Goal: Use online tool/utility: Utilize a website feature to perform a specific function

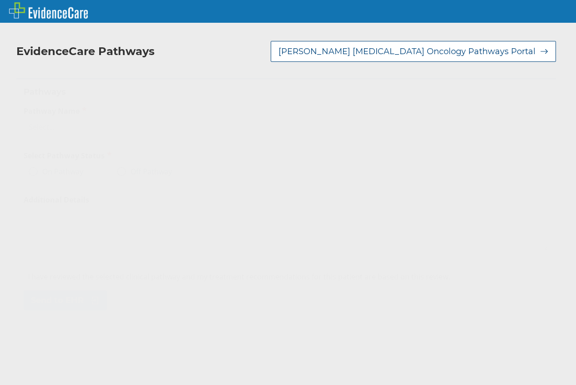
click at [199, 125] on div "Select..." at bounding box center [277, 126] width 507 height 15
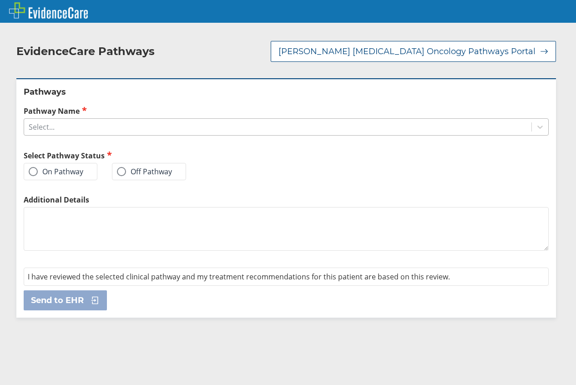
click at [290, 129] on div "Select..." at bounding box center [277, 126] width 507 height 15
click at [535, 130] on icon at bounding box center [539, 126] width 9 height 9
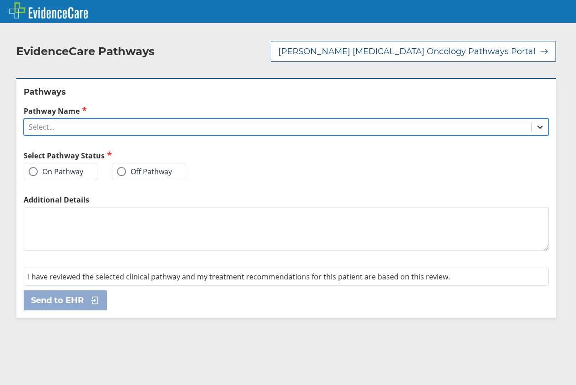
click at [535, 129] on icon at bounding box center [539, 126] width 9 height 9
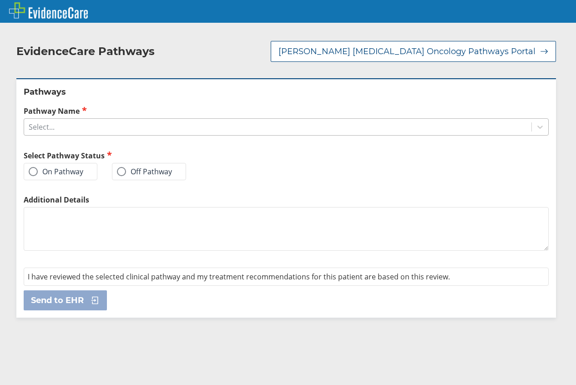
drag, startPoint x: 529, startPoint y: 128, endPoint x: 453, endPoint y: 127, distance: 76.4
click at [535, 130] on icon at bounding box center [539, 126] width 9 height 9
click at [535, 128] on icon at bounding box center [538, 126] width 9 height 9
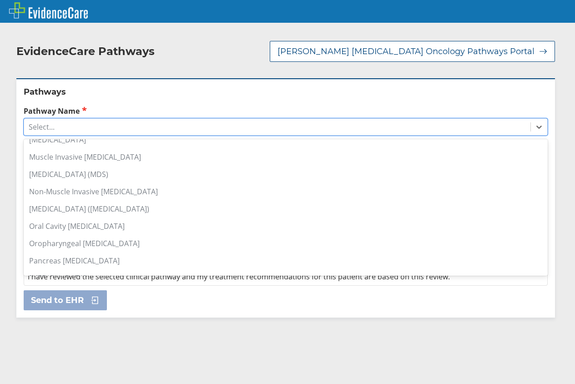
scroll to position [591, 0]
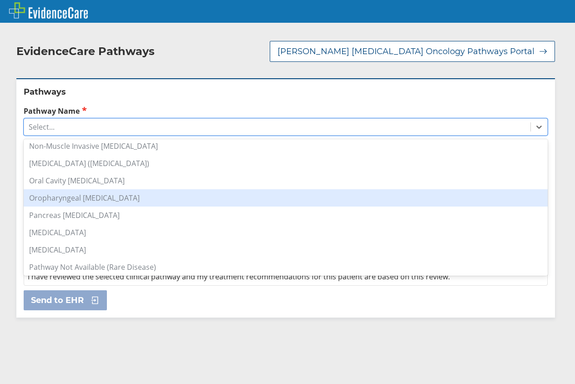
click at [45, 195] on div "Oropharyngeal [MEDICAL_DATA]" at bounding box center [286, 197] width 524 height 17
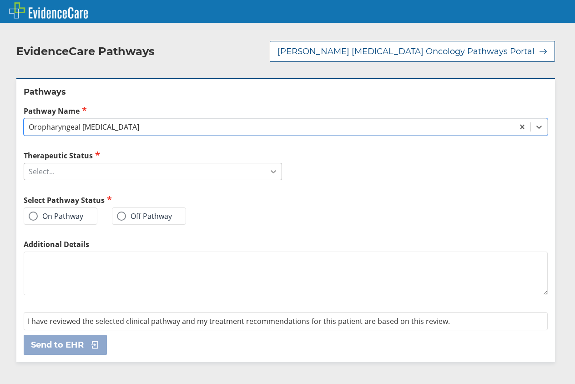
click at [271, 175] on icon at bounding box center [273, 171] width 9 height 9
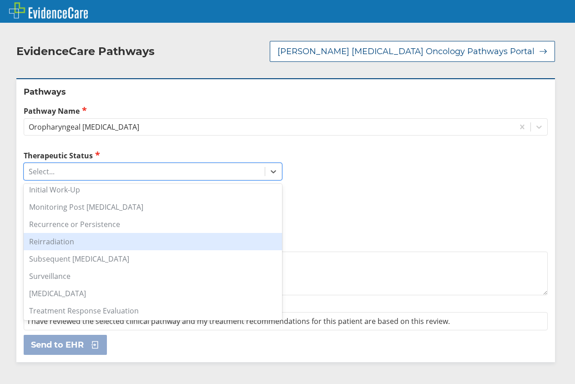
scroll to position [92, 0]
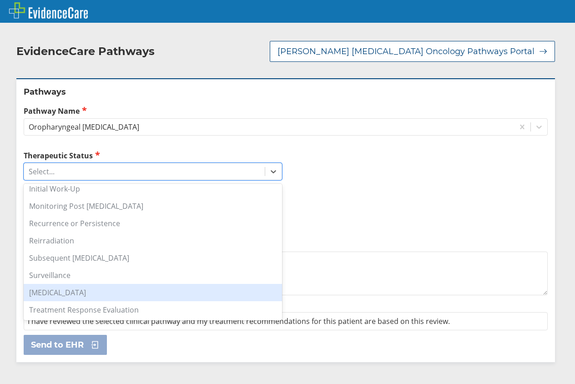
click at [165, 292] on div "[MEDICAL_DATA]" at bounding box center [153, 292] width 258 height 17
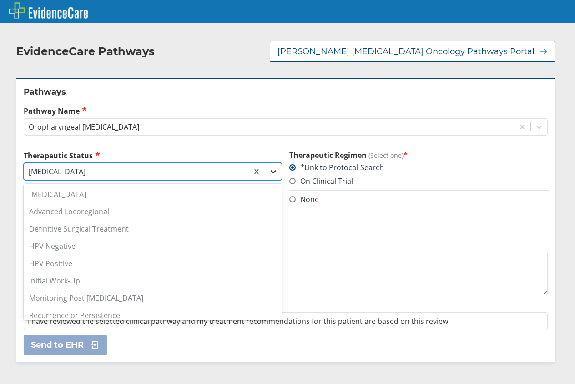
click at [270, 173] on icon at bounding box center [273, 171] width 9 height 9
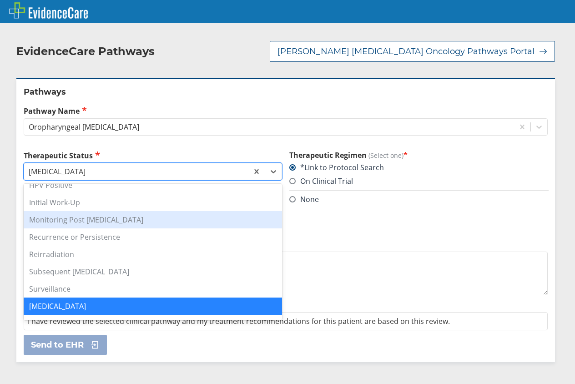
scroll to position [33, 0]
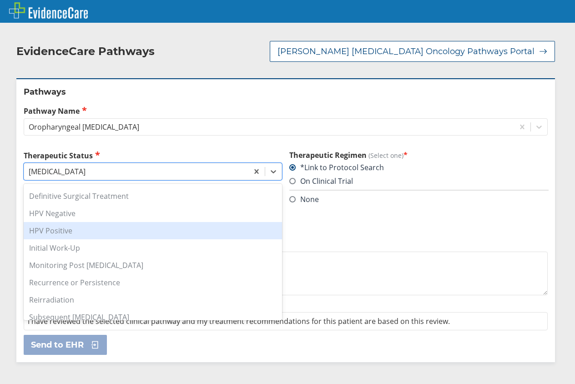
click at [188, 236] on div "HPV Positive" at bounding box center [153, 230] width 258 height 17
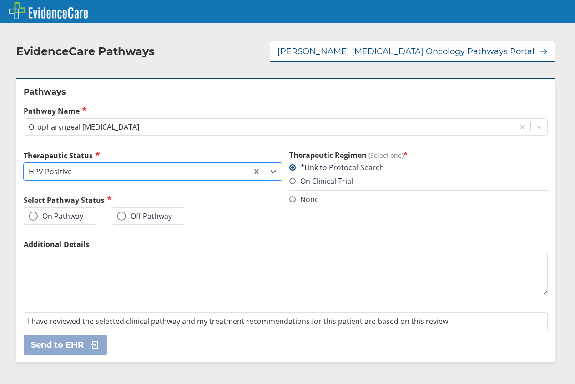
click at [62, 215] on label "On Pathway" at bounding box center [56, 215] width 55 height 9
click at [0, 0] on input "On Pathway" at bounding box center [0, 0] width 0 height 0
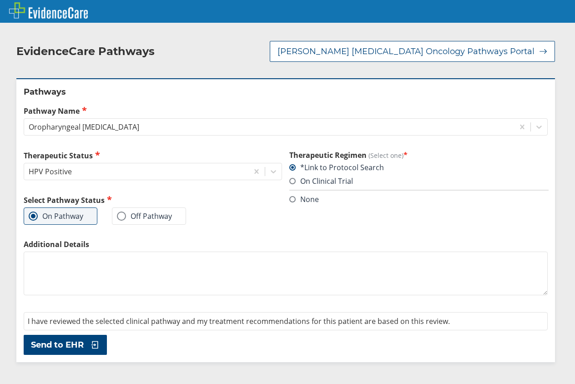
click at [60, 341] on span "Send to EHR" at bounding box center [57, 344] width 53 height 11
